Goal: Navigation & Orientation: Find specific page/section

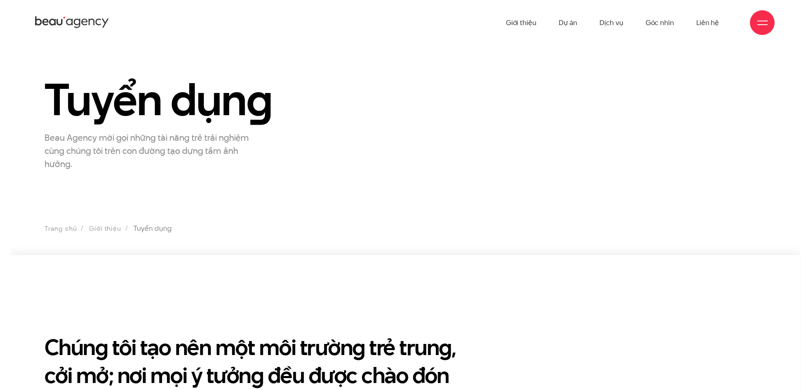
click at [84, 24] on icon at bounding box center [72, 22] width 74 height 14
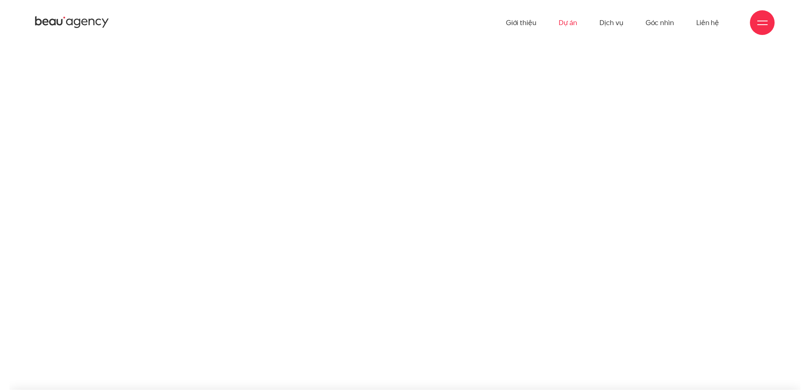
click at [569, 21] on link "Dự án" at bounding box center [567, 22] width 19 height 45
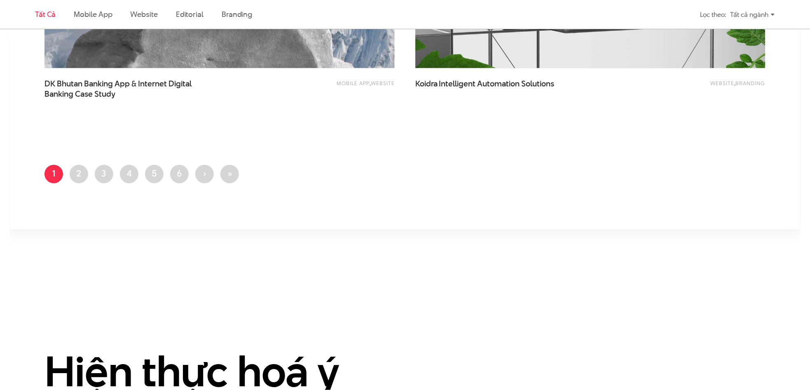
scroll to position [2031, 0]
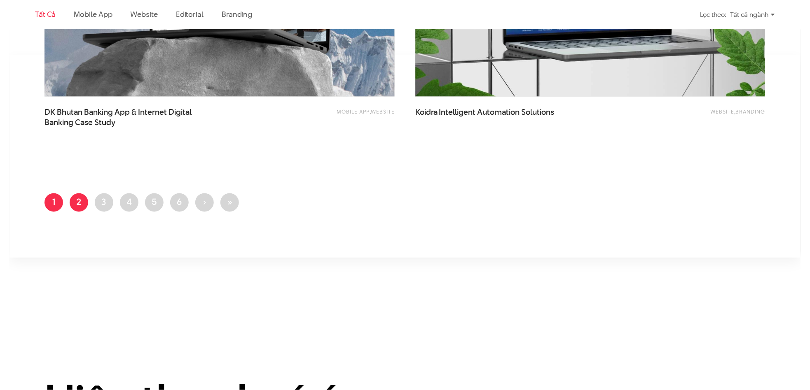
click at [79, 205] on link "Trang 2" at bounding box center [79, 203] width 19 height 19
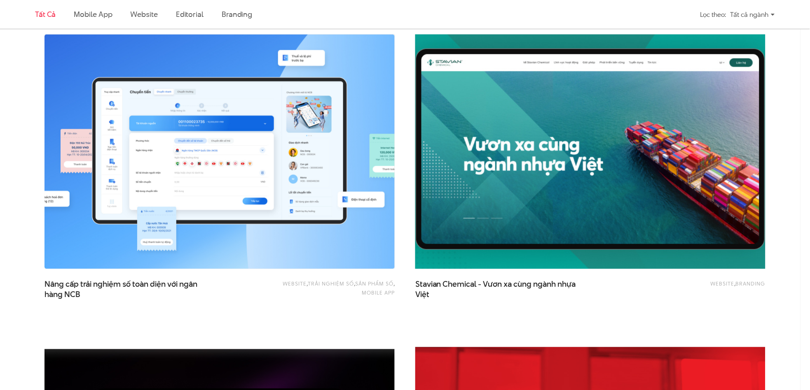
scroll to position [1208, 0]
